Goal: Task Accomplishment & Management: Complete application form

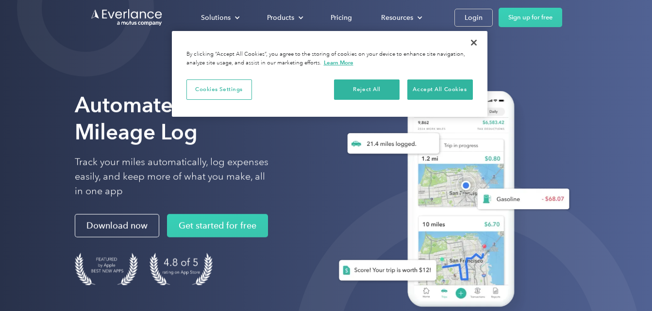
click at [446, 95] on button "Accept All Cookies" at bounding box center [439, 90] width 65 height 20
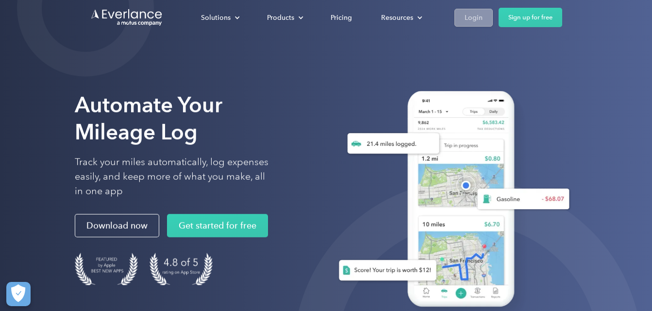
click at [475, 16] on div "Login" at bounding box center [473, 18] width 18 height 12
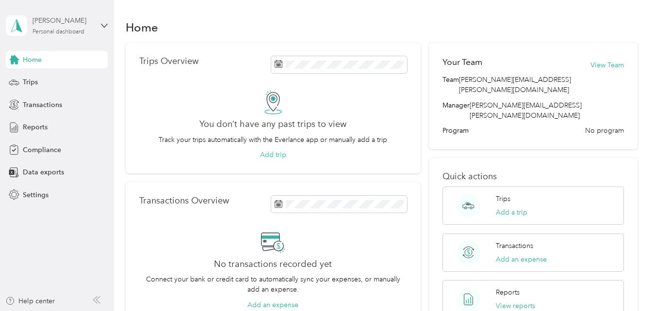
click at [55, 25] on div "[PERSON_NAME]" at bounding box center [63, 21] width 61 height 10
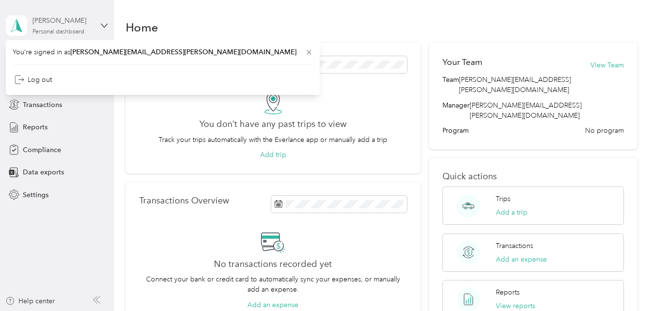
click at [55, 25] on div "Taylor Weidner" at bounding box center [63, 21] width 61 height 10
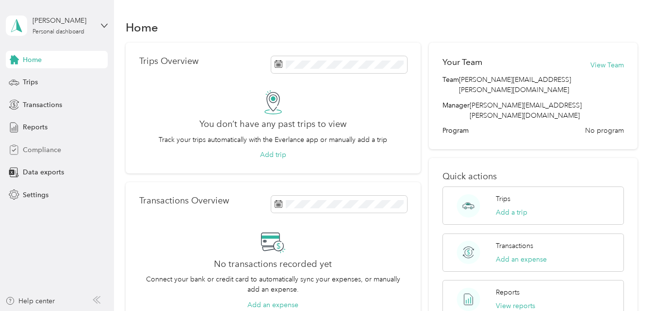
click at [35, 144] on div "Compliance" at bounding box center [57, 149] width 102 height 17
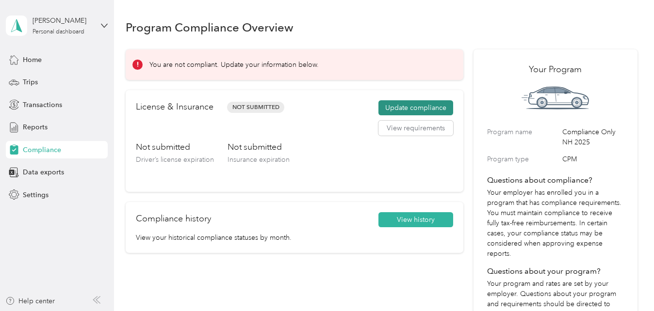
click at [415, 110] on button "Update compliance" at bounding box center [415, 108] width 75 height 16
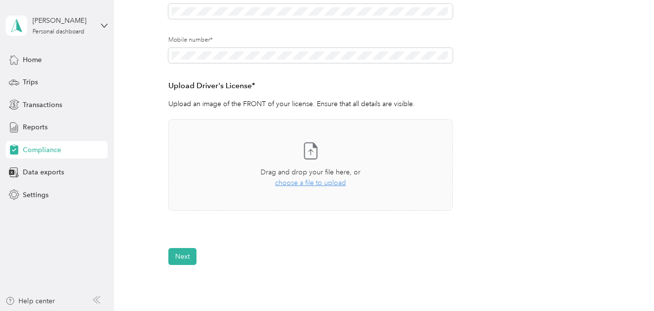
scroll to position [204, 0]
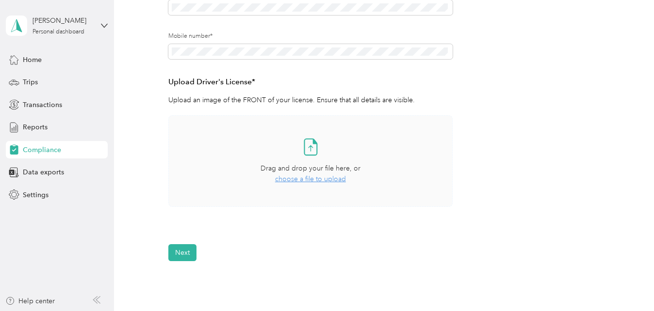
click at [314, 179] on span "choose a file to upload" at bounding box center [310, 179] width 71 height 8
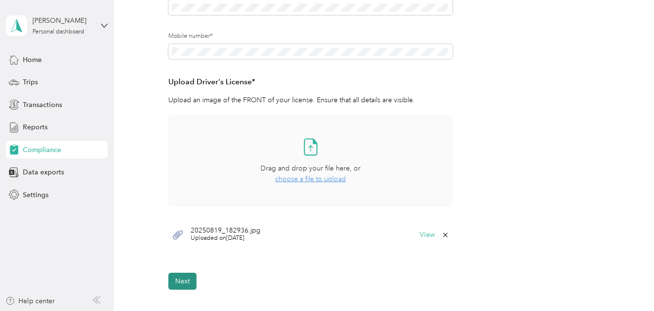
click at [175, 287] on button "Next" at bounding box center [182, 281] width 28 height 17
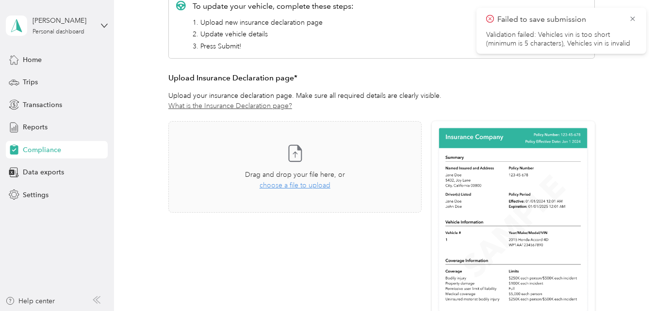
scroll to position [12, 0]
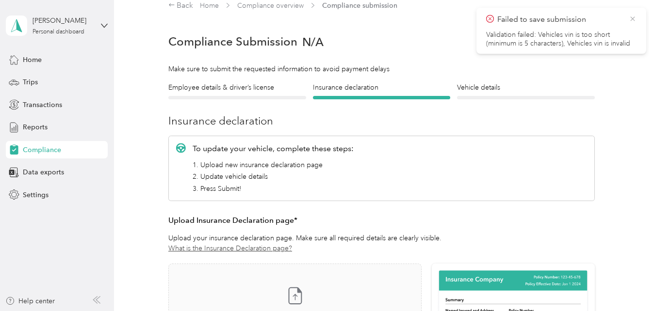
click at [632, 16] on icon at bounding box center [633, 19] width 8 height 9
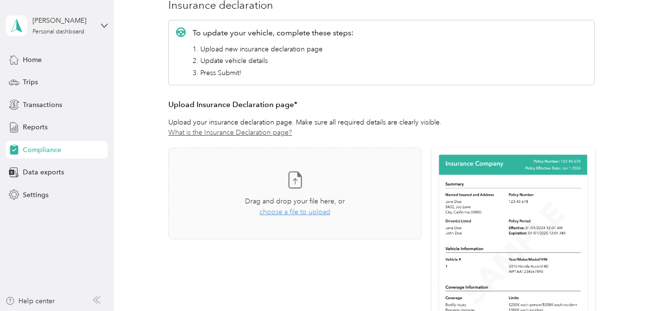
scroll to position [127, 0]
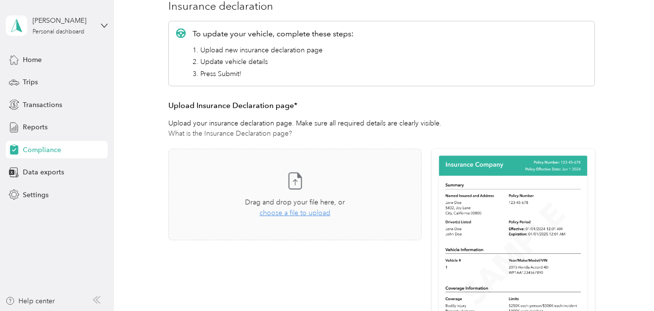
click at [232, 137] on link "What is the Insurance Declaration page?" at bounding box center [381, 134] width 426 height 10
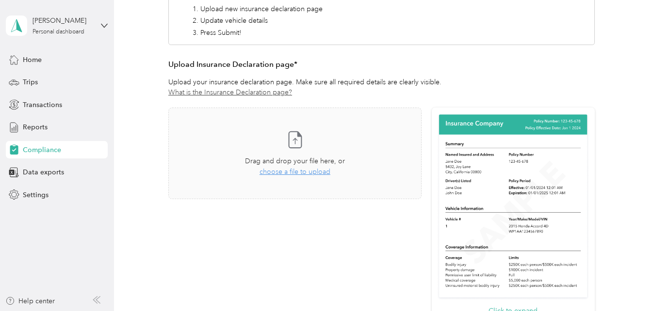
scroll to position [158, 0]
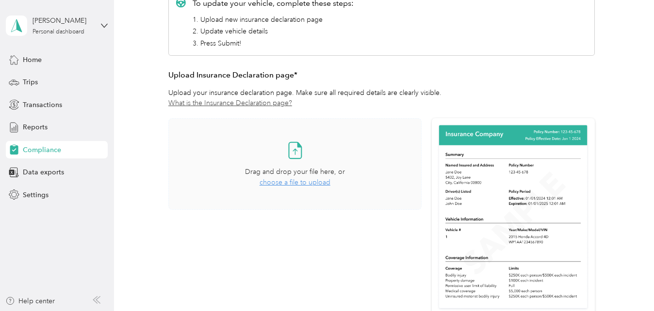
click at [311, 185] on span "choose a file to upload" at bounding box center [295, 183] width 71 height 8
